Goal: Information Seeking & Learning: Understand process/instructions

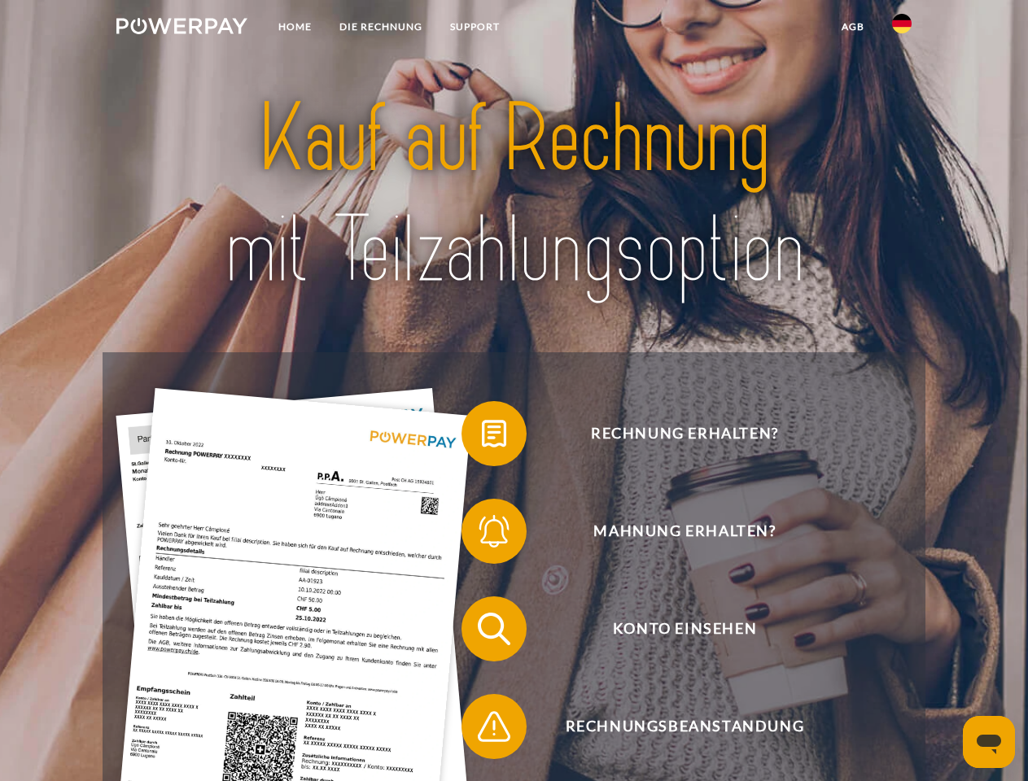
click at [181, 28] on img at bounding box center [181, 26] width 131 height 16
click at [901, 28] on img at bounding box center [902, 24] width 20 height 20
click at [852, 27] on link "agb" at bounding box center [852, 26] width 50 height 29
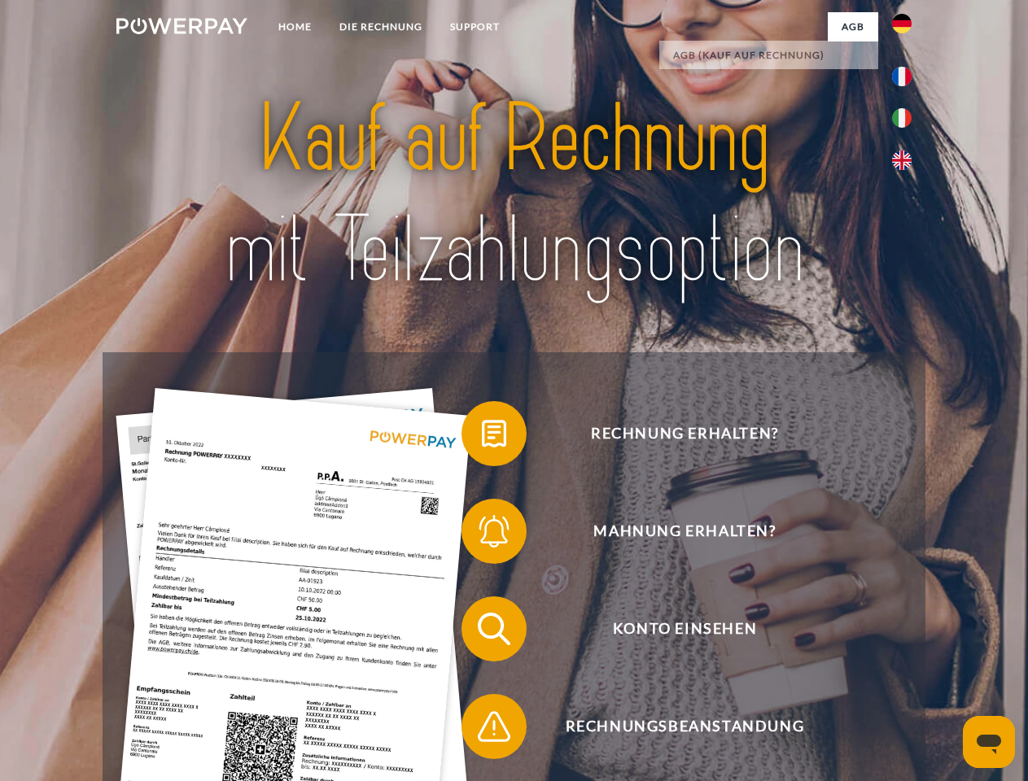
click at [482, 437] on span at bounding box center [469, 433] width 81 height 81
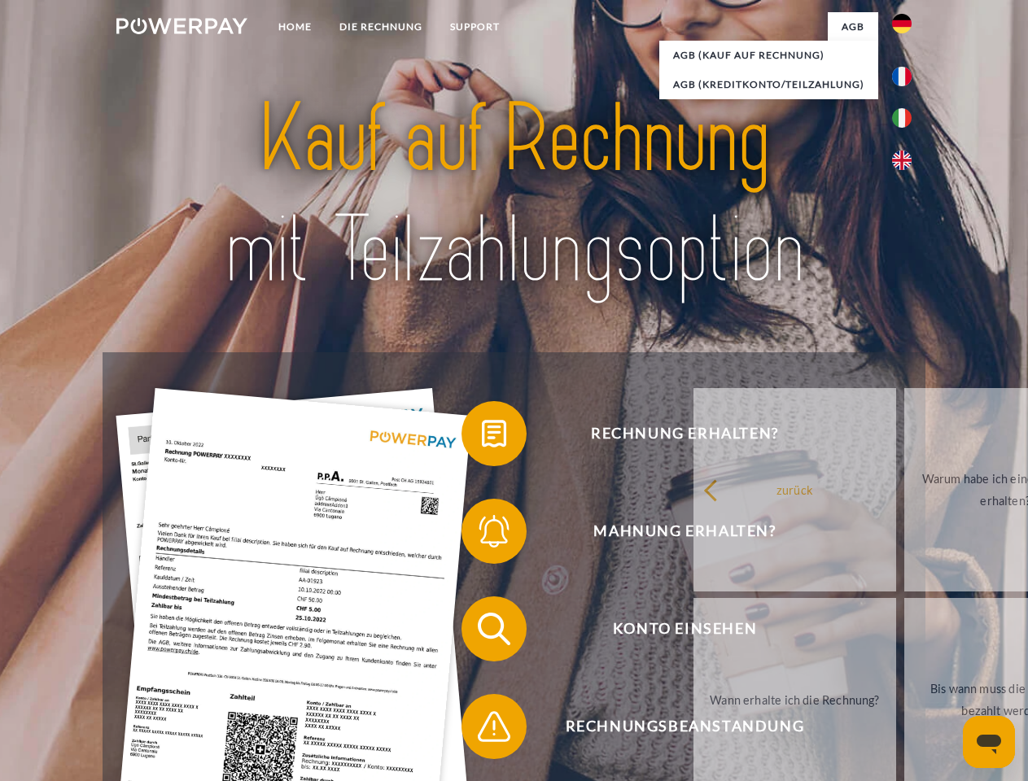
click at [693, 535] on link "zurück" at bounding box center [794, 489] width 203 height 203
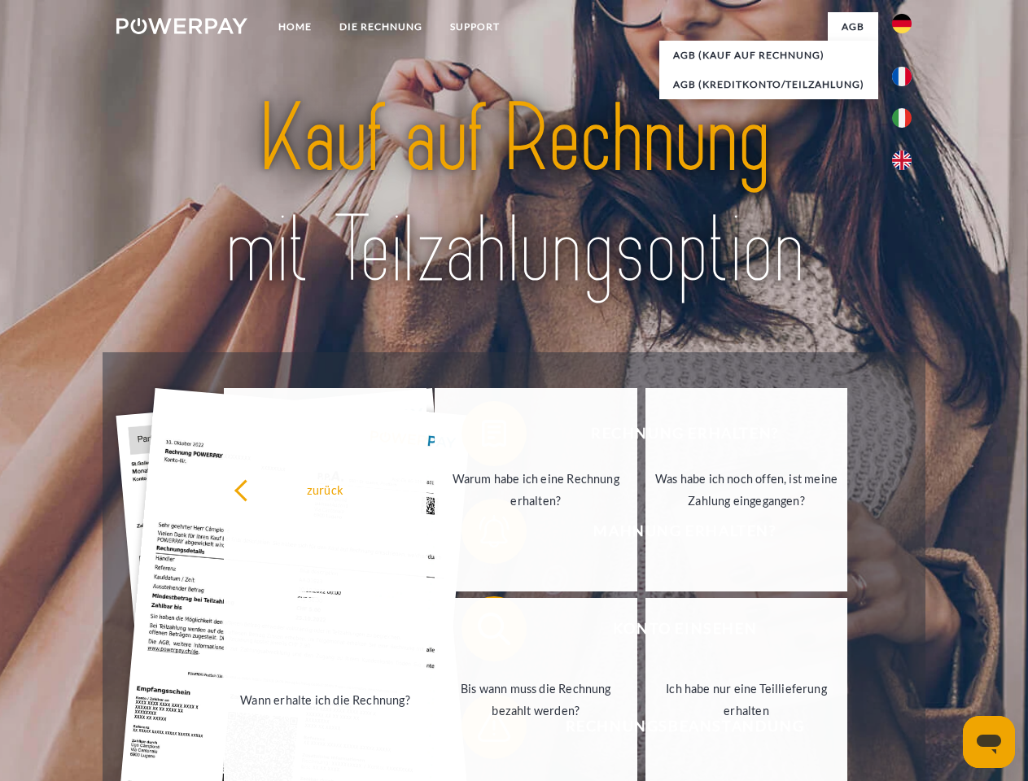
click at [426, 632] on link "Wann erhalte ich die Rechnung?" at bounding box center [325, 699] width 203 height 203
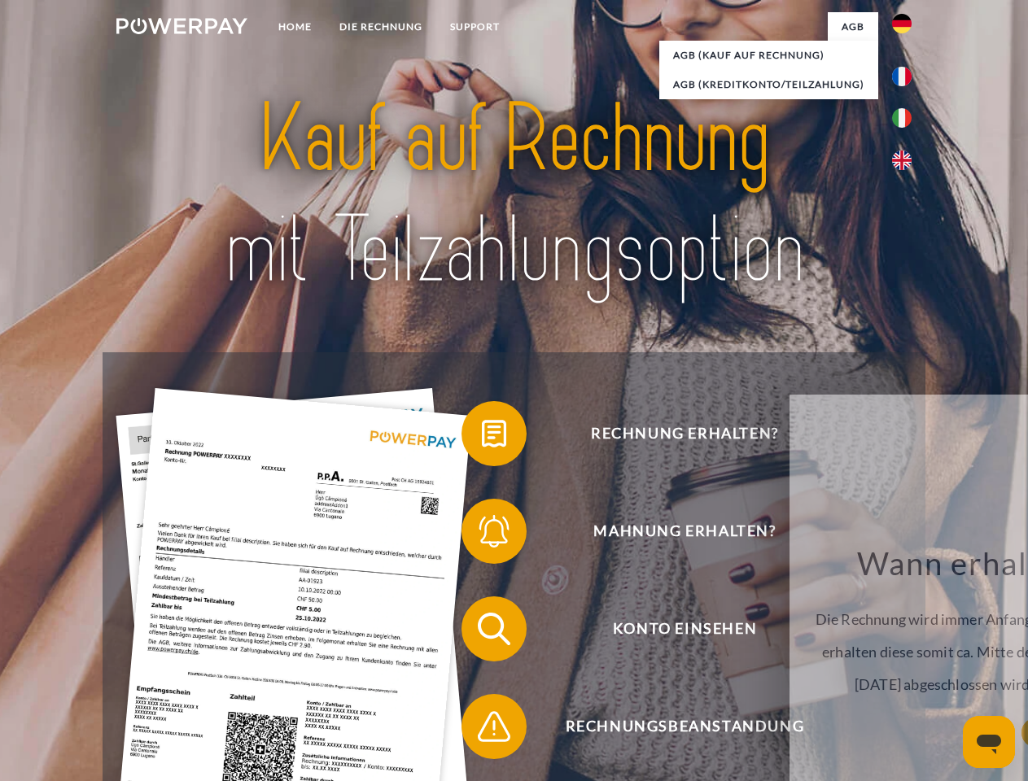
click at [482, 730] on span at bounding box center [469, 726] width 81 height 81
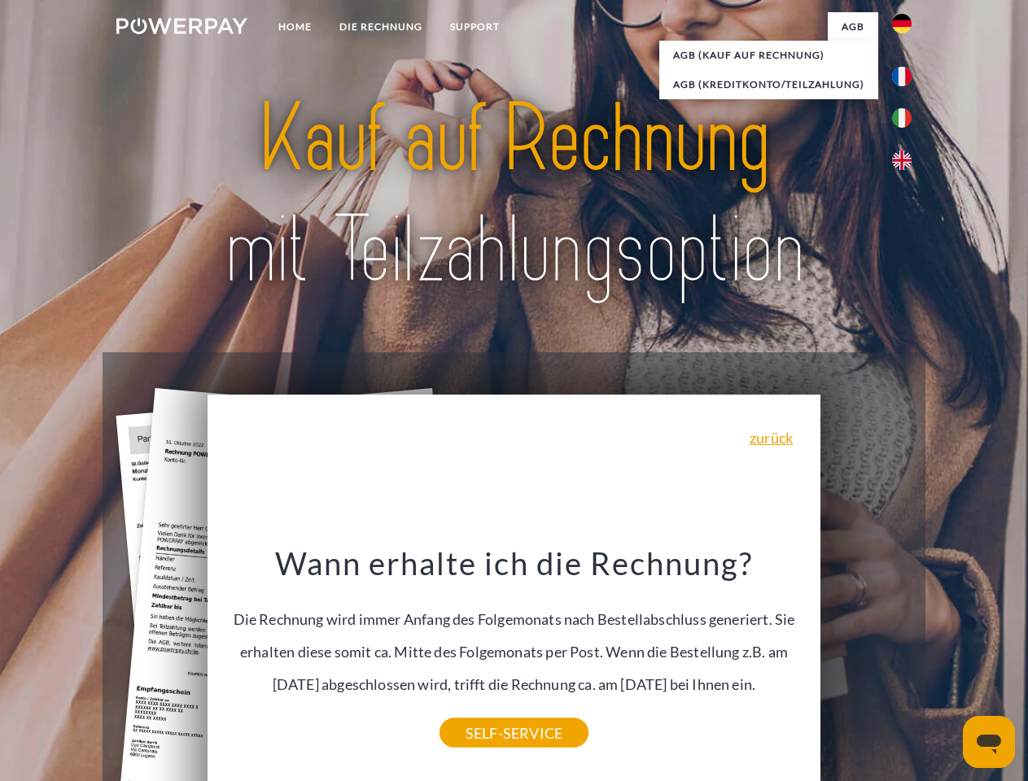
click at [989, 742] on icon "Messaging-Fenster öffnen" at bounding box center [988, 745] width 24 height 20
